Goal: Task Accomplishment & Management: Manage account settings

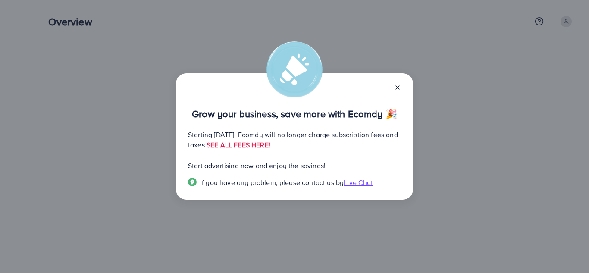
click at [395, 85] on icon at bounding box center [397, 87] width 7 height 7
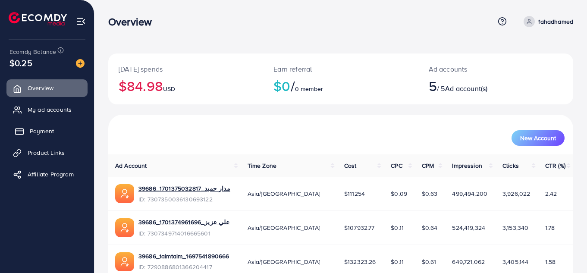
click at [28, 126] on link "Payment" at bounding box center [46, 131] width 81 height 17
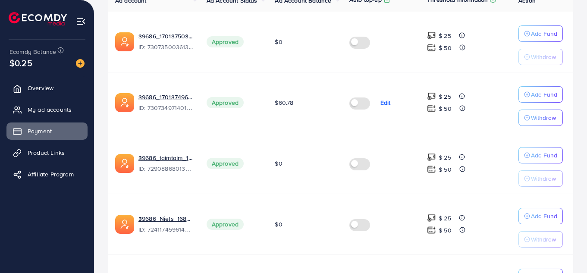
scroll to position [209, 0]
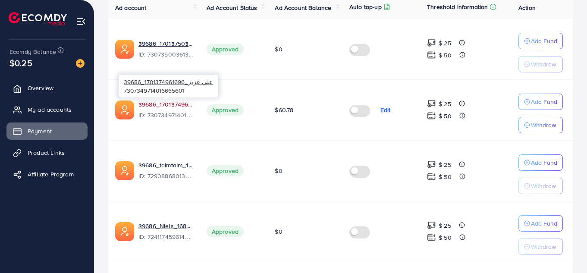
click at [179, 101] on link "39686_علي عزيز_1701374961696" at bounding box center [166, 104] width 54 height 9
